Goal: Information Seeking & Learning: Find specific page/section

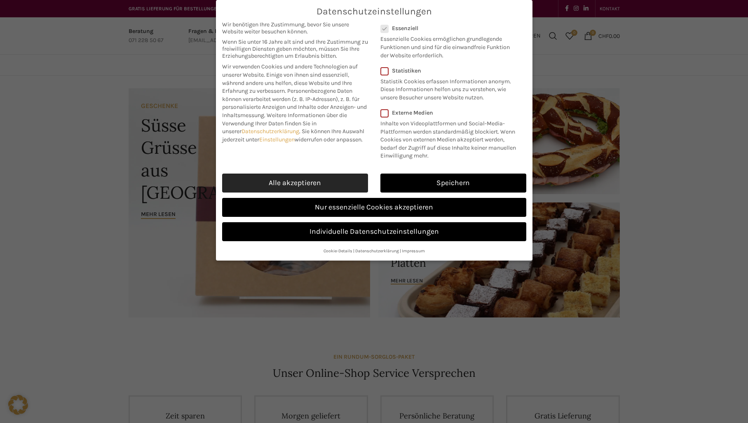
click at [281, 183] on link "Alle akzeptieren" at bounding box center [295, 183] width 146 height 19
checkbox input "true"
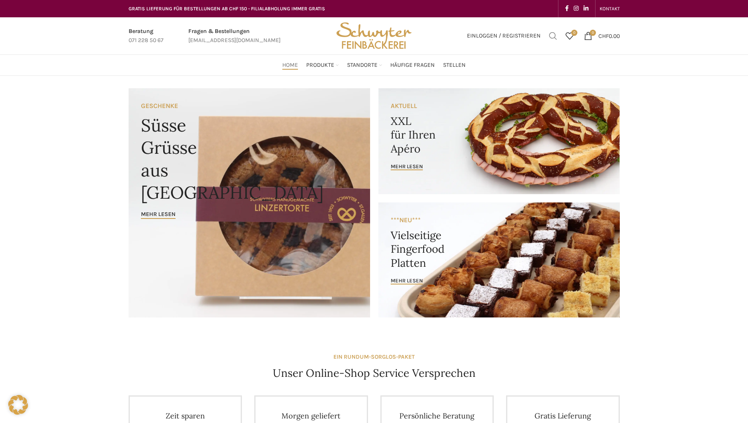
click at [552, 34] on span "Suchen" at bounding box center [553, 36] width 8 height 8
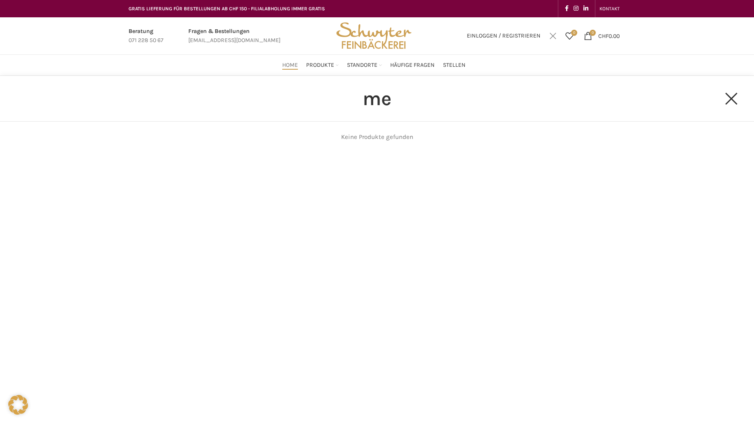
type input "m"
type input "mittagsmenu"
click button "Search" at bounding box center [0, 0] width 0 height 0
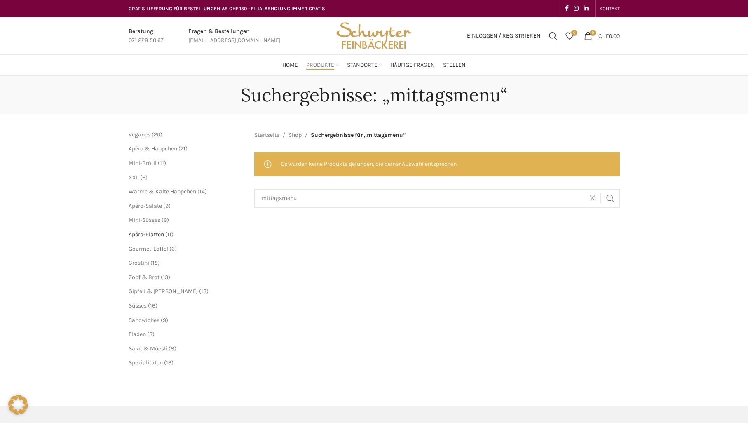
click at [150, 234] on span "Apéro-Platten" at bounding box center [146, 234] width 35 height 7
